Goal: Information Seeking & Learning: Learn about a topic

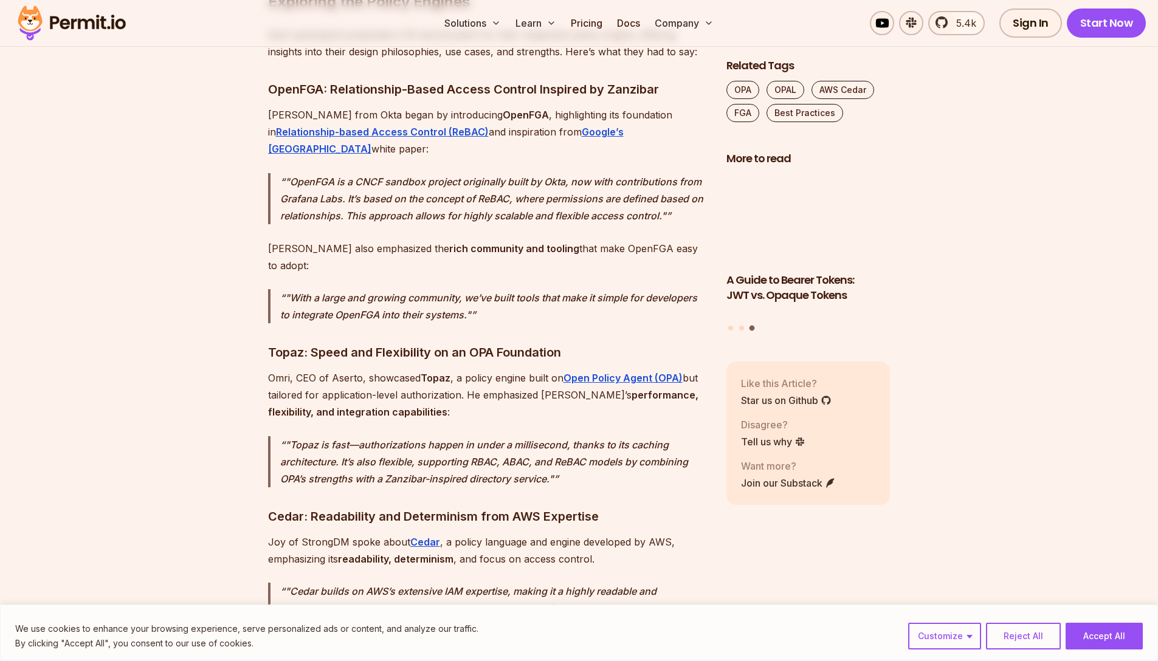
scroll to position [1654, 0]
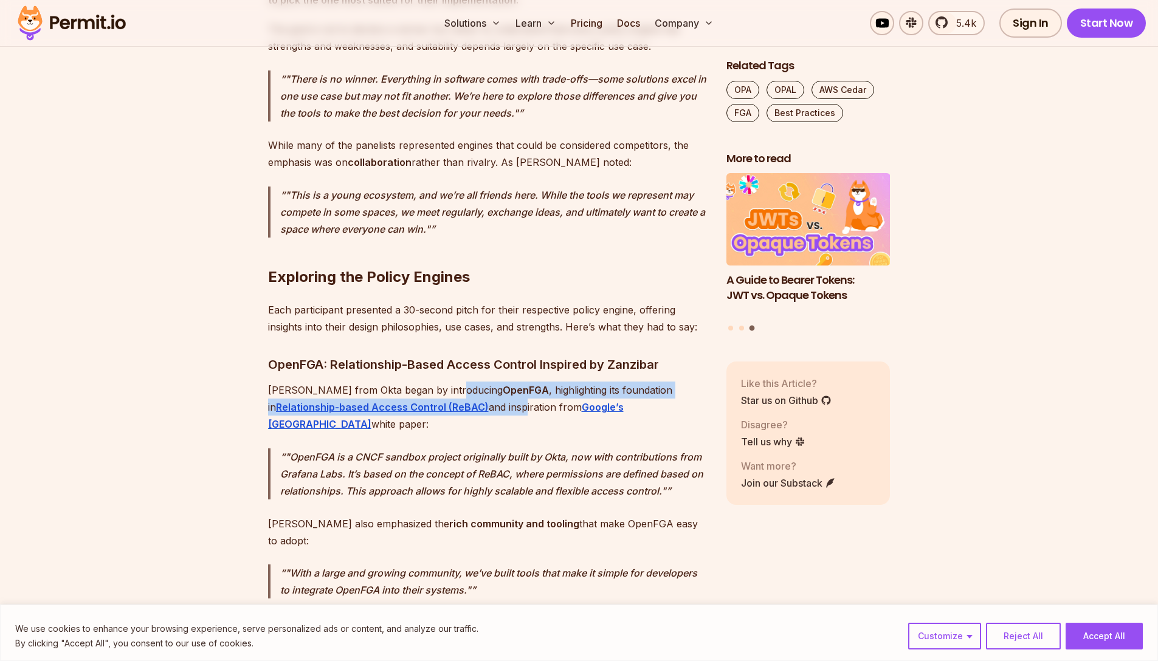
drag, startPoint x: 450, startPoint y: 373, endPoint x: 451, endPoint y: 386, distance: 12.9
click at [451, 386] on p "[PERSON_NAME] from Okta began by introducing OpenFGA , highlighting its foundat…" at bounding box center [487, 407] width 439 height 51
click at [450, 387] on p "[PERSON_NAME] from Okta began by introducing OpenFGA , highlighting its foundat…" at bounding box center [487, 407] width 439 height 51
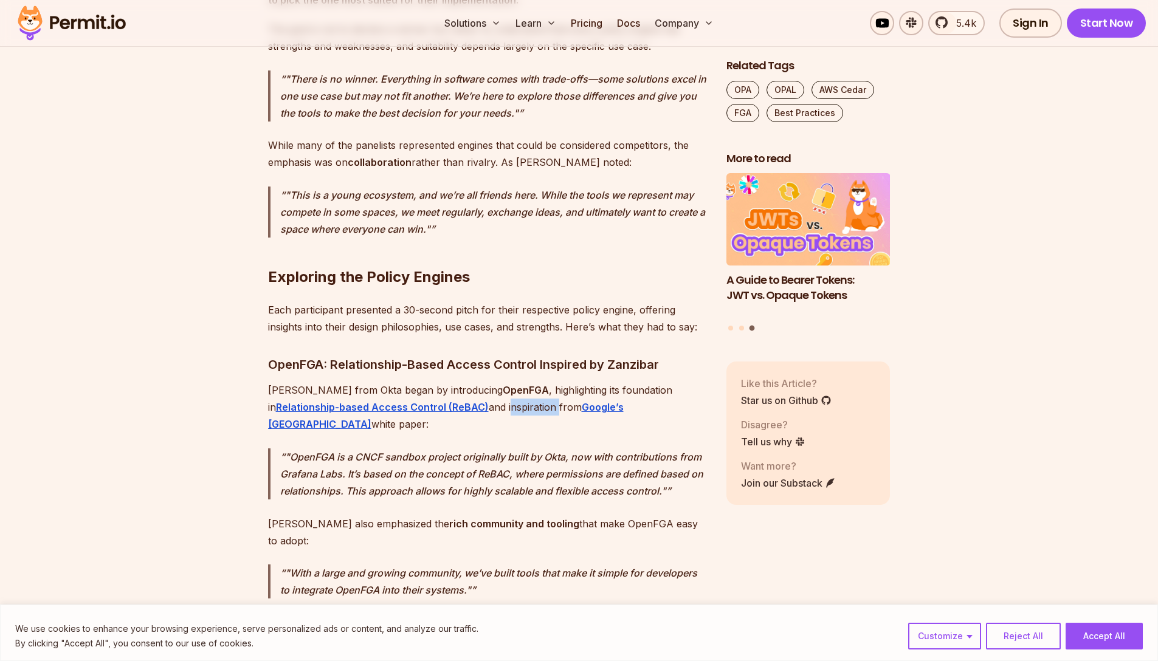
click at [450, 387] on p "[PERSON_NAME] from Okta began by introducing OpenFGA , highlighting its foundat…" at bounding box center [487, 407] width 439 height 51
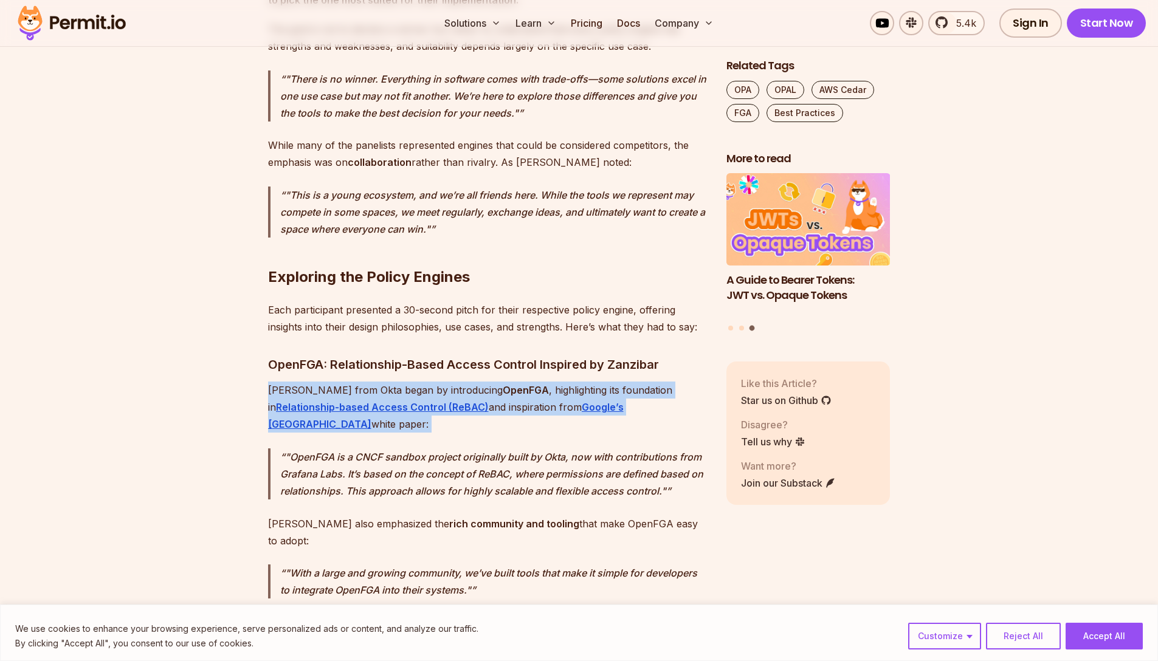
click at [450, 387] on p "[PERSON_NAME] from Okta began by introducing OpenFGA , highlighting its foundat…" at bounding box center [487, 407] width 439 height 51
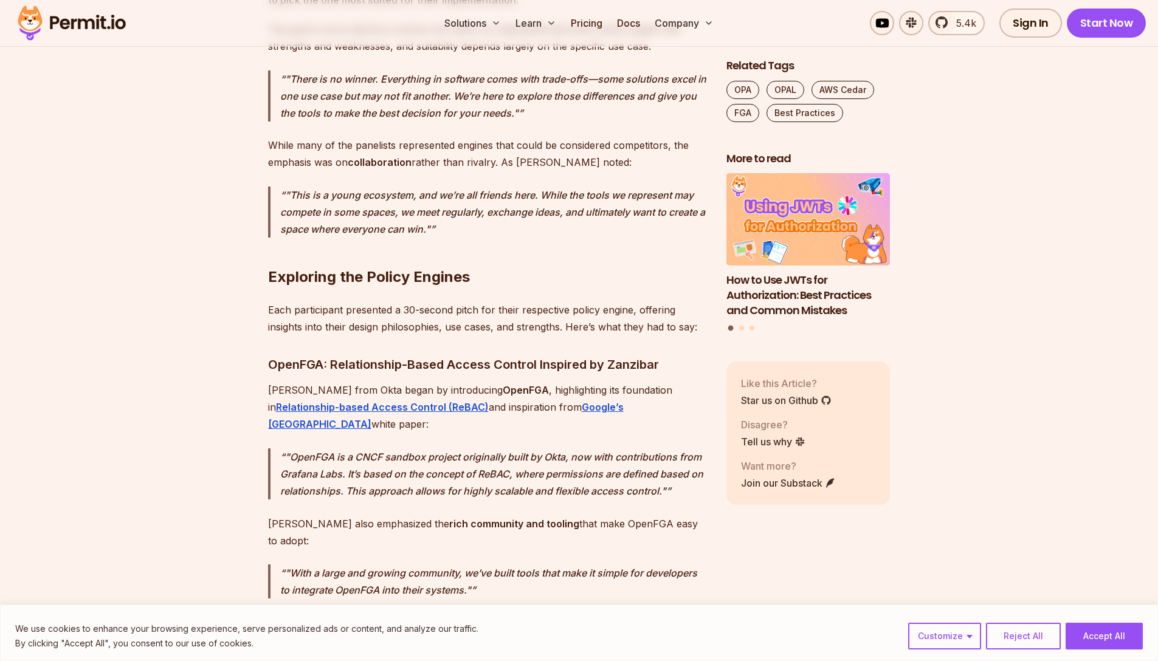
click at [312, 448] on p ""OpenFGA is a CNCF sandbox project originally built by Okta, now with contribut…" at bounding box center [493, 473] width 427 height 51
drag, startPoint x: 312, startPoint y: 417, endPoint x: 415, endPoint y: 420, distance: 102.7
click at [414, 448] on p ""OpenFGA is a CNCF sandbox project originally built by Okta, now with contribut…" at bounding box center [493, 473] width 427 height 51
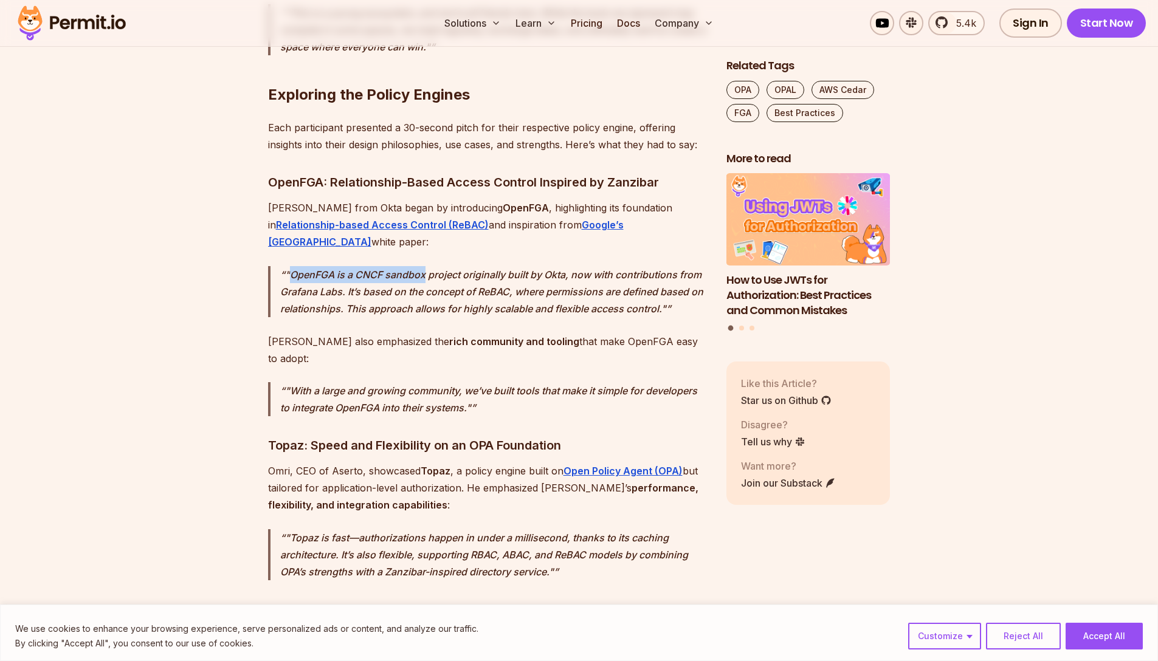
scroll to position [1848, 0]
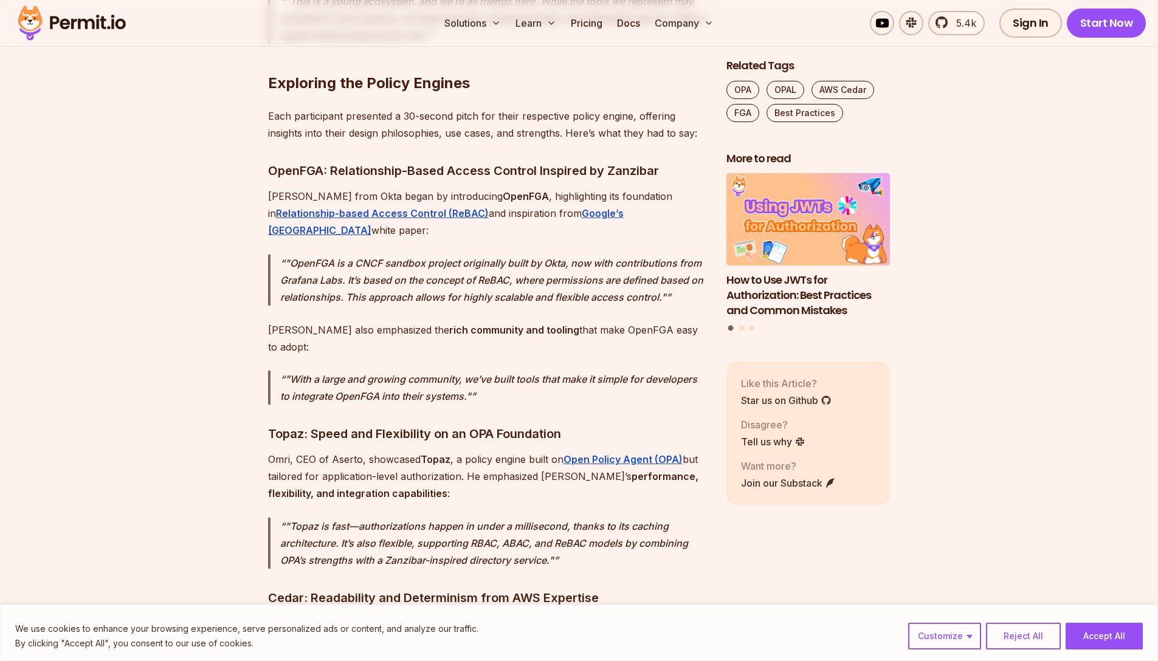
click at [434, 255] on p ""OpenFGA is a CNCF sandbox project originally built by Okta, now with contribut…" at bounding box center [493, 280] width 427 height 51
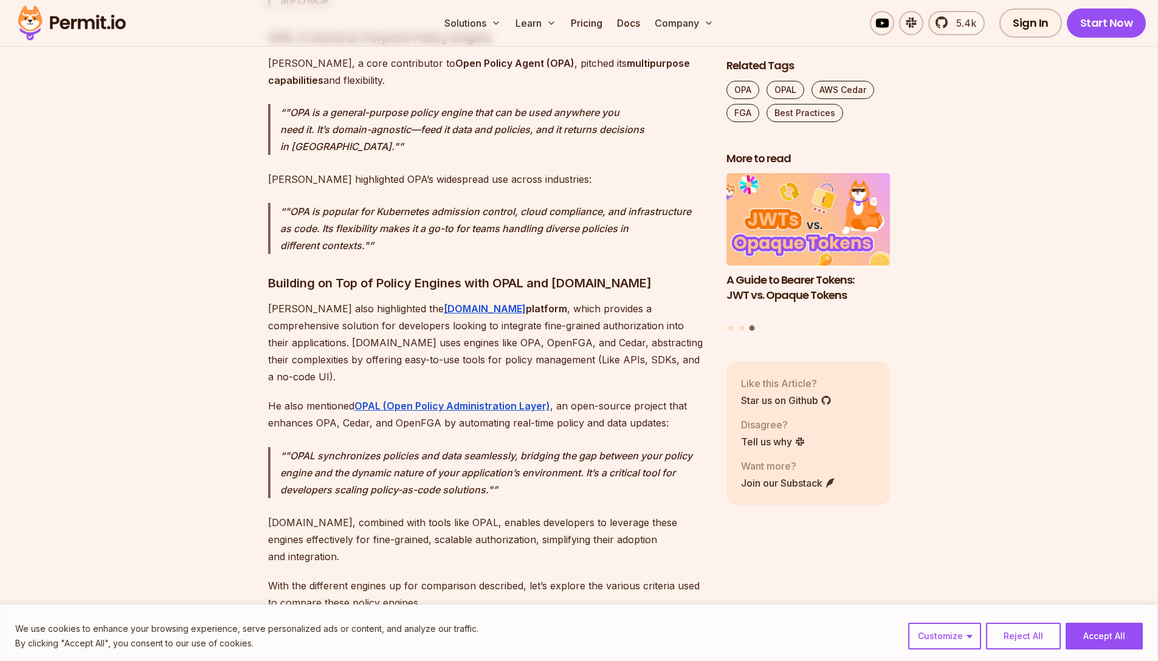
scroll to position [2990, 0]
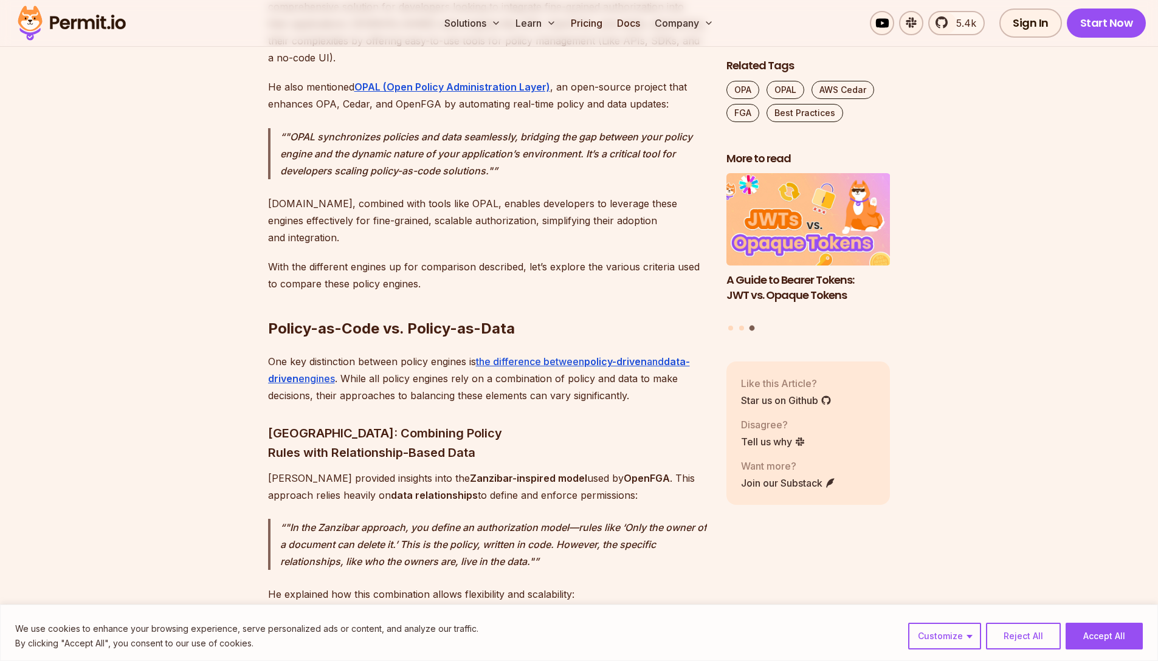
click at [285, 270] on h2 "Policy-as-Code vs. Policy-as-Data" at bounding box center [487, 304] width 439 height 68
drag, startPoint x: 285, startPoint y: 205, endPoint x: 346, endPoint y: 204, distance: 60.8
click at [345, 270] on h2 "Policy-as-Code vs. Policy-as-Data" at bounding box center [487, 304] width 439 height 68
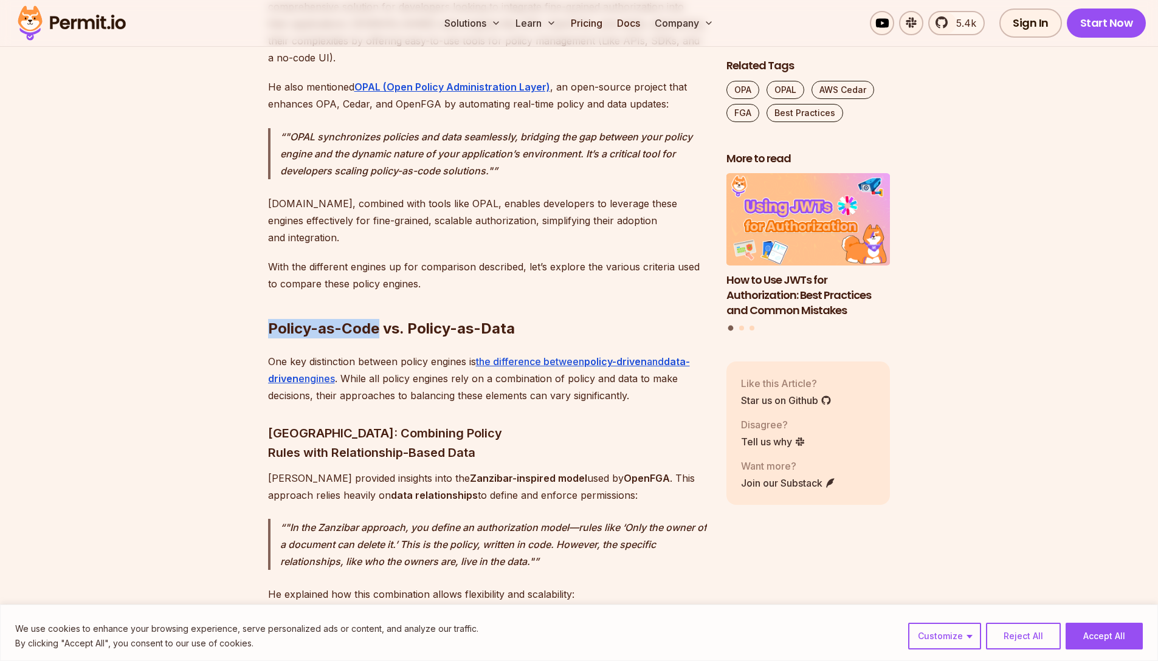
click at [386, 270] on h2 "Policy-as-Code vs. Policy-as-Data" at bounding box center [487, 304] width 439 height 68
drag, startPoint x: 386, startPoint y: 178, endPoint x: 379, endPoint y: 225, distance: 48.0
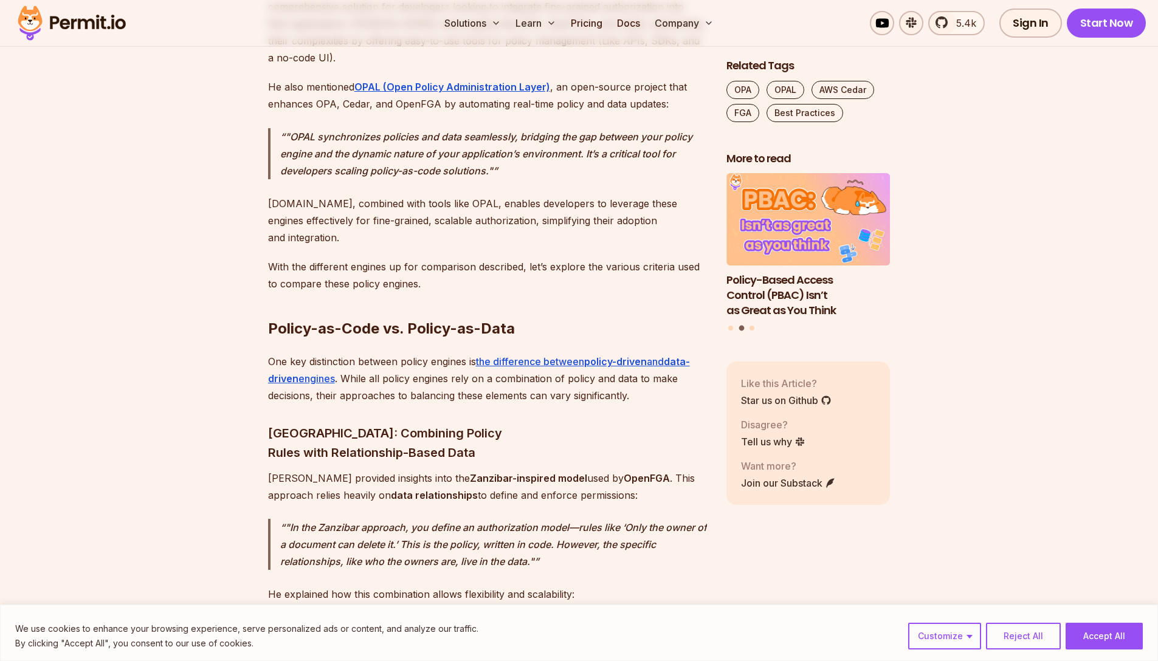
click at [404, 353] on p "One key distinction between policy engines is the difference between policy-dri…" at bounding box center [487, 378] width 439 height 51
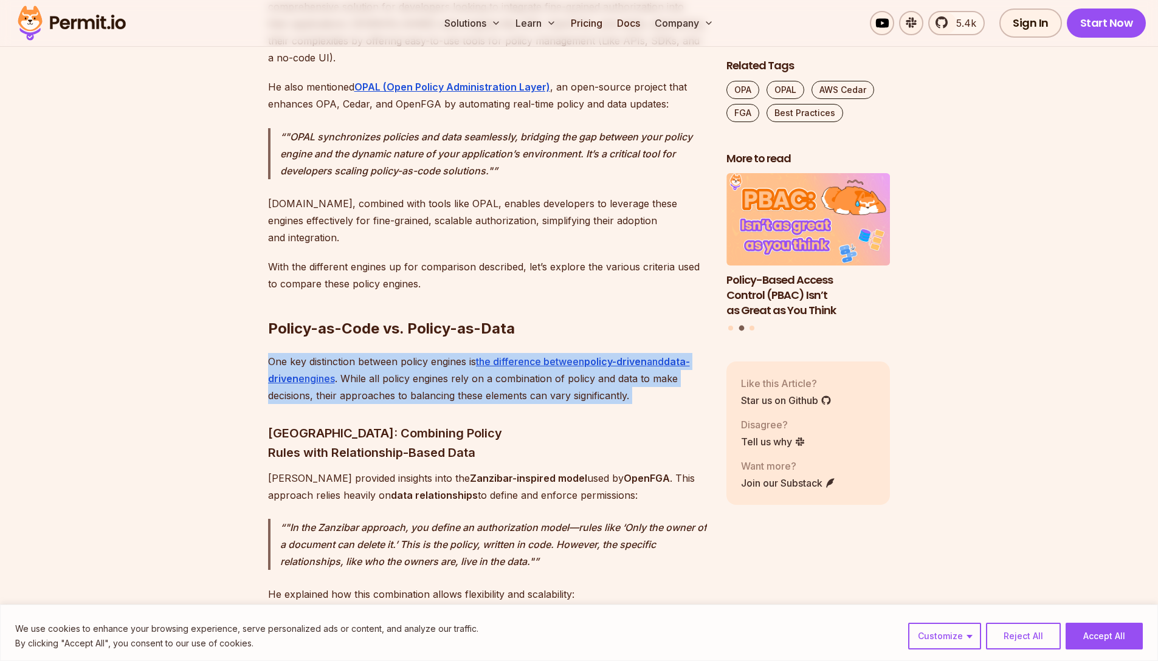
click at [404, 353] on p "One key distinction between policy engines is the difference between policy-dri…" at bounding box center [487, 378] width 439 height 51
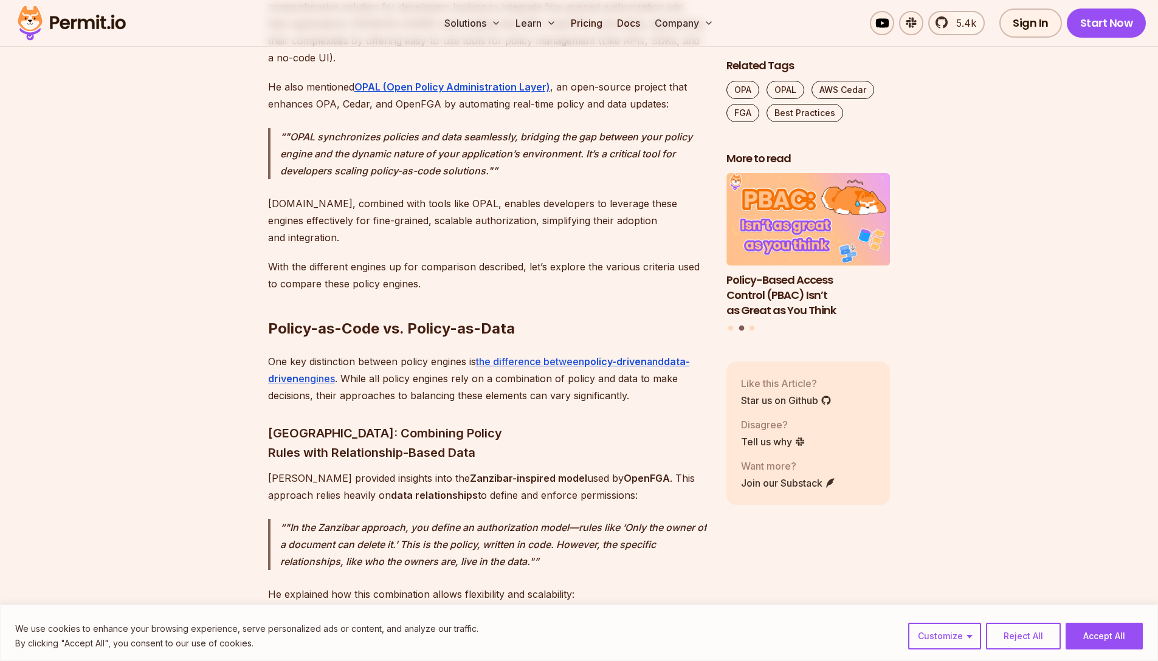
click at [405, 270] on h2 "Policy-as-Code vs. Policy-as-Data" at bounding box center [487, 304] width 439 height 68
click at [632, 470] on p "[PERSON_NAME] provided insights into the Zanzibar-inspired model used by OpenFG…" at bounding box center [487, 487] width 439 height 34
click at [560, 470] on p "[PERSON_NAME] provided insights into the Zanzibar-inspired model used by OpenFG…" at bounding box center [487, 487] width 439 height 34
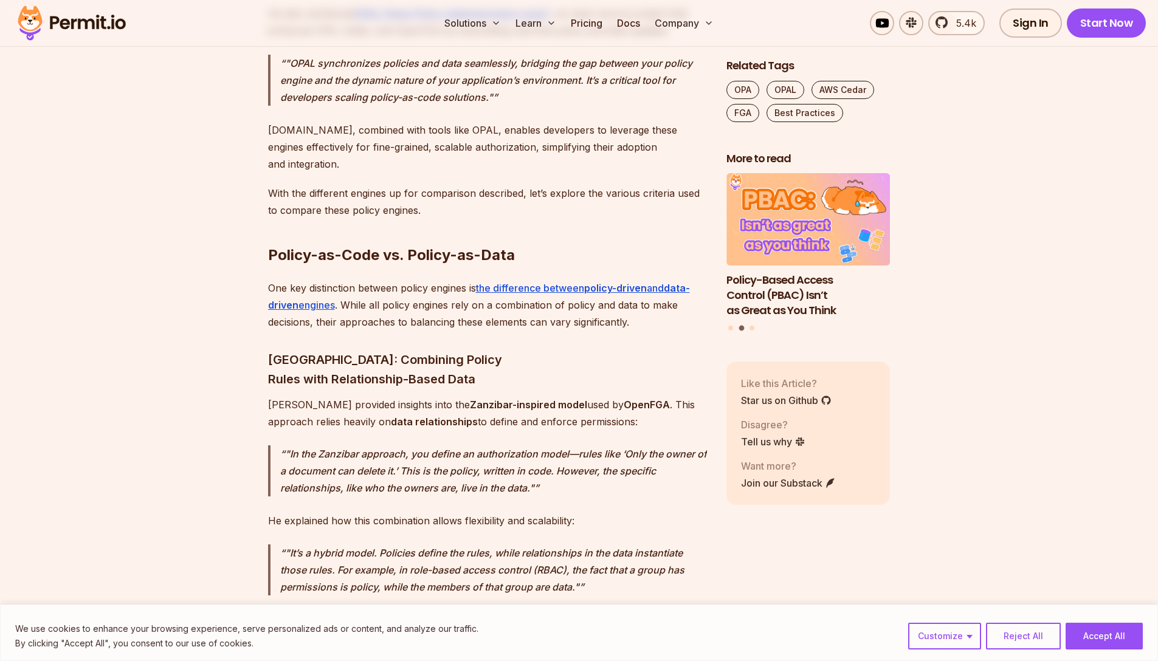
scroll to position [3067, 0]
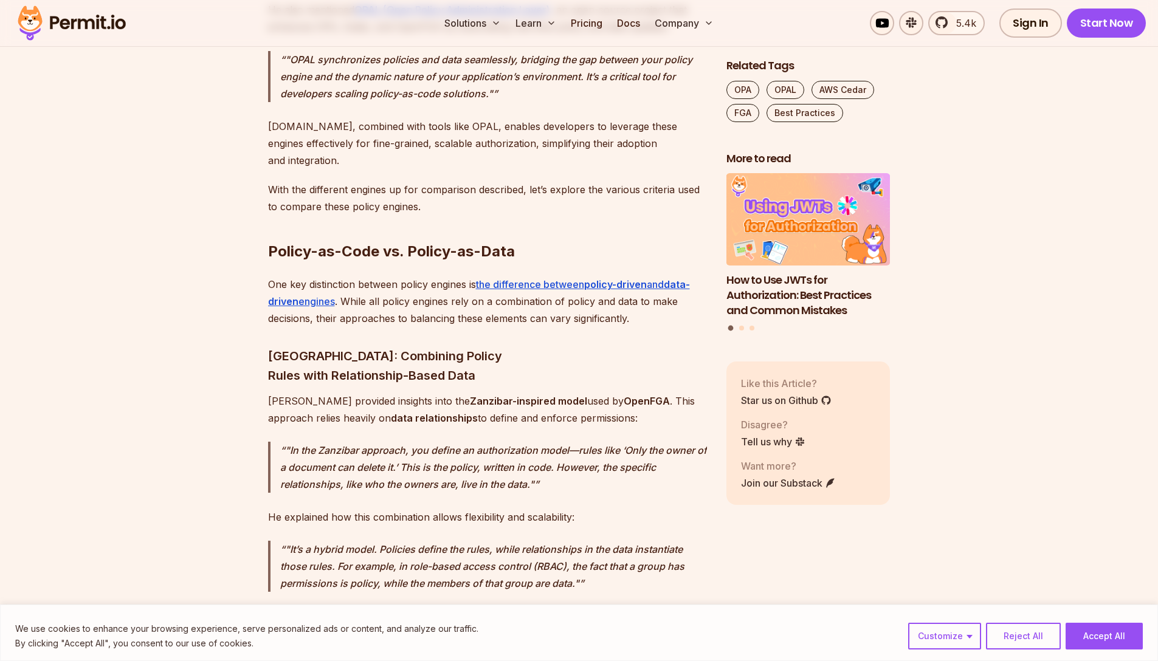
click at [346, 442] on p ""In the Zanzibar approach, you define an authorization model—rules like ‘Only t…" at bounding box center [493, 467] width 427 height 51
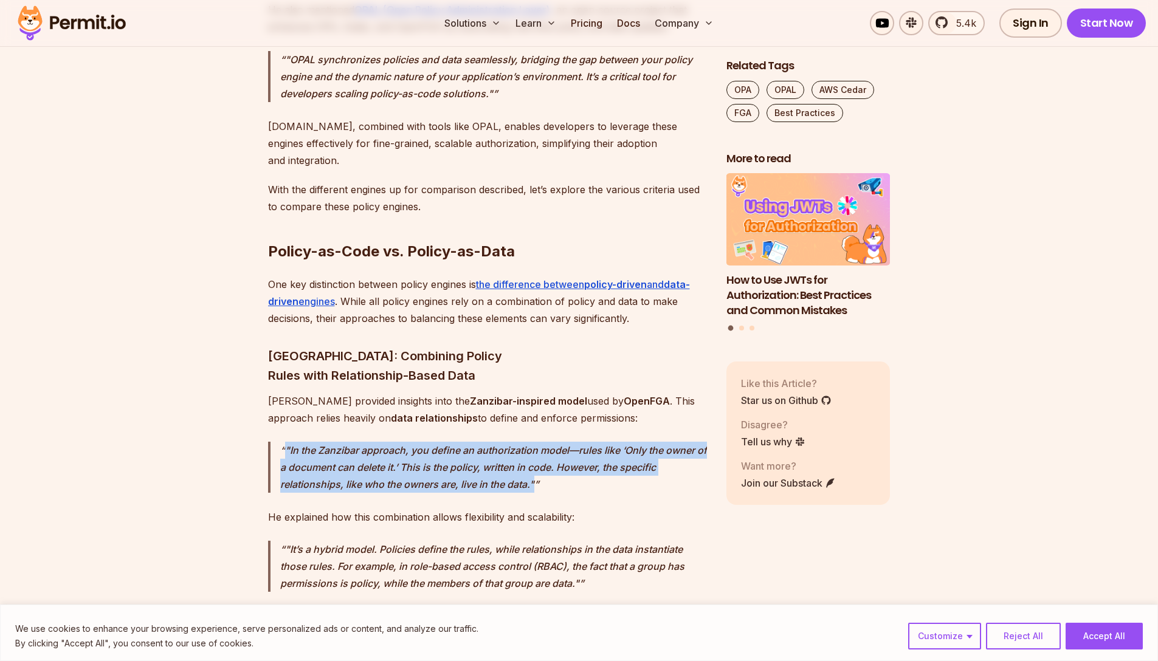
click at [346, 442] on p ""In the Zanzibar approach, you define an authorization model—rules like ‘Only t…" at bounding box center [493, 467] width 427 height 51
click at [345, 442] on p ""In the Zanzibar approach, you define an authorization model—rules like ‘Only t…" at bounding box center [493, 467] width 427 height 51
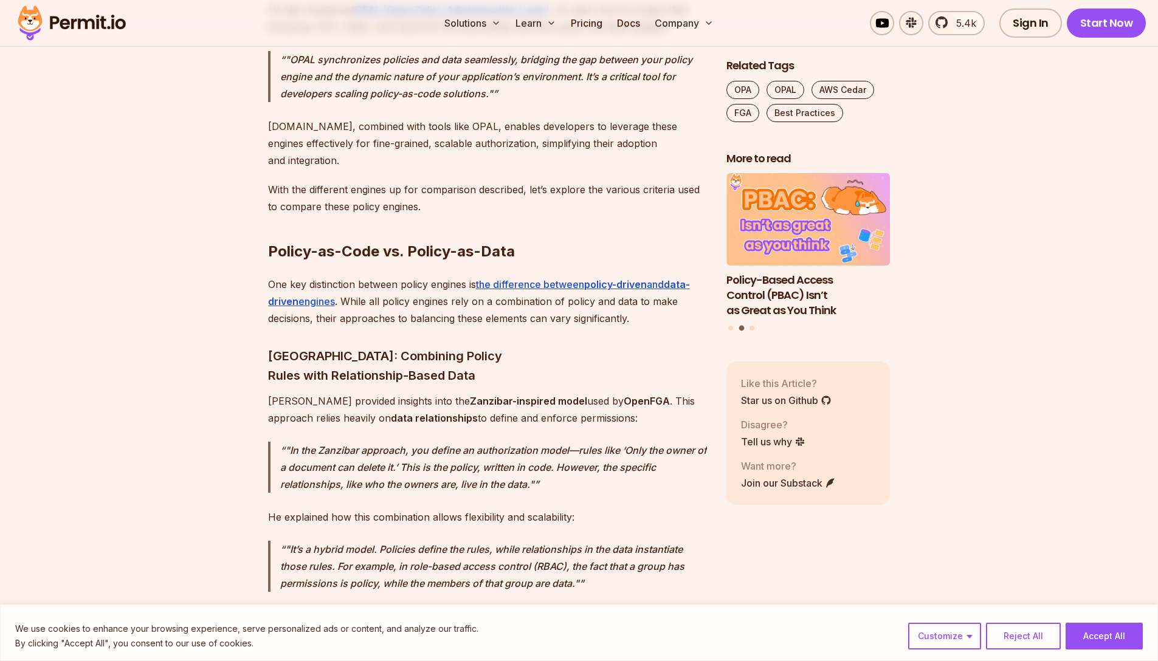
click at [344, 442] on p ""In the Zanzibar approach, you define an authorization model—rules like ‘Only t…" at bounding box center [493, 467] width 427 height 51
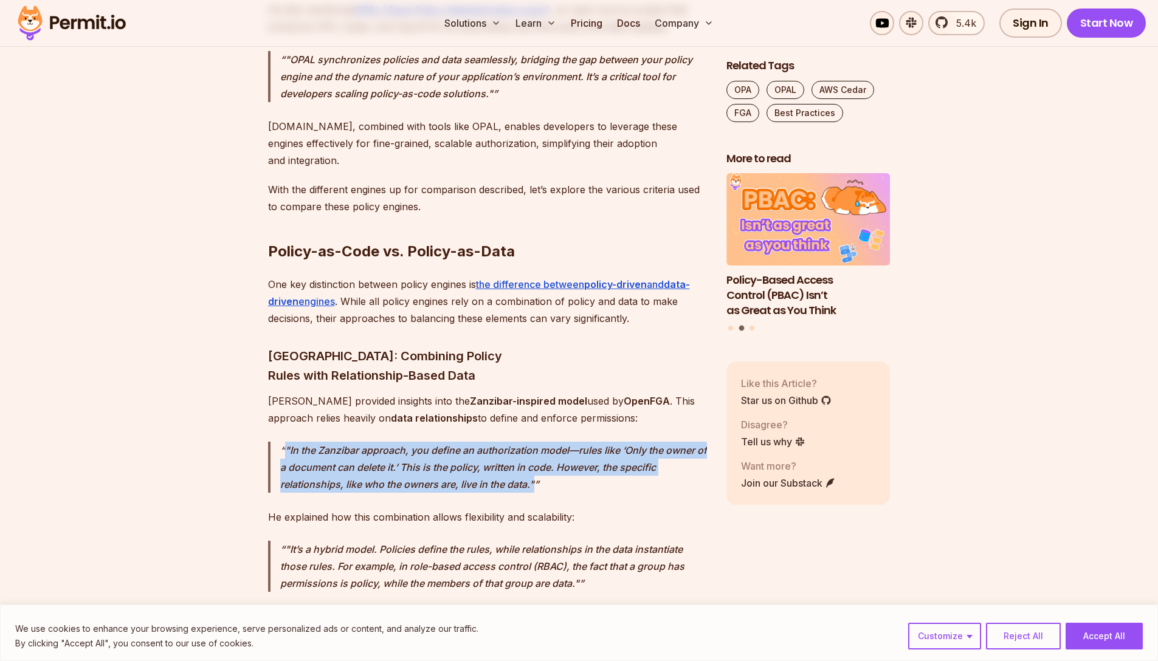
click at [344, 442] on p ""In the Zanzibar approach, you define an authorization model—rules like ‘Only t…" at bounding box center [493, 467] width 427 height 51
click at [350, 442] on p ""In the Zanzibar approach, you define an authorization model—rules like ‘Only t…" at bounding box center [493, 467] width 427 height 51
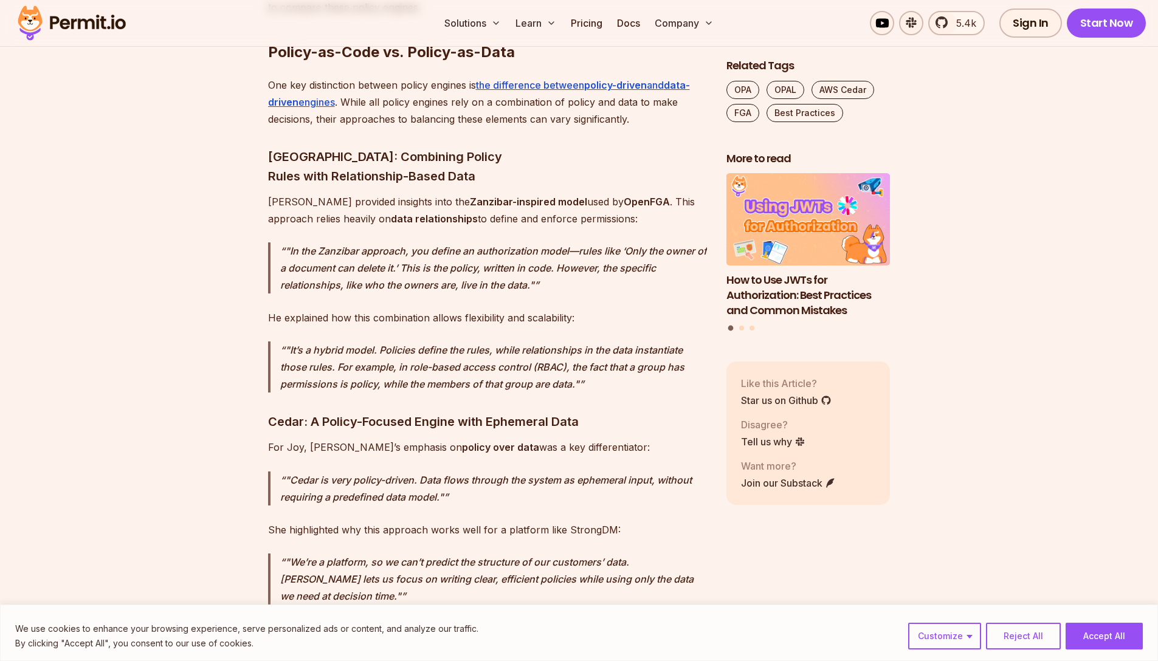
scroll to position [3085, 0]
